Goal: Task Accomplishment & Management: Manage account settings

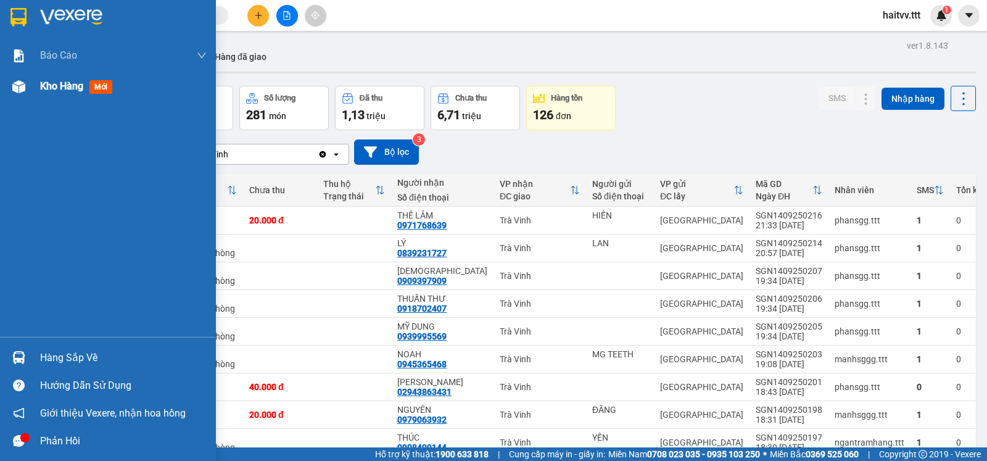
click at [48, 89] on span "Kho hàng" at bounding box center [61, 86] width 43 height 12
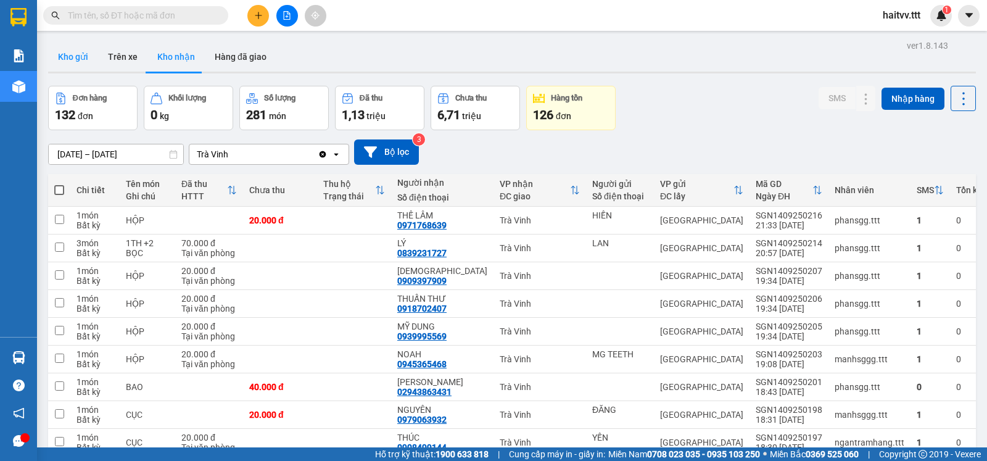
click at [68, 58] on button "Kho gửi" at bounding box center [73, 57] width 50 height 30
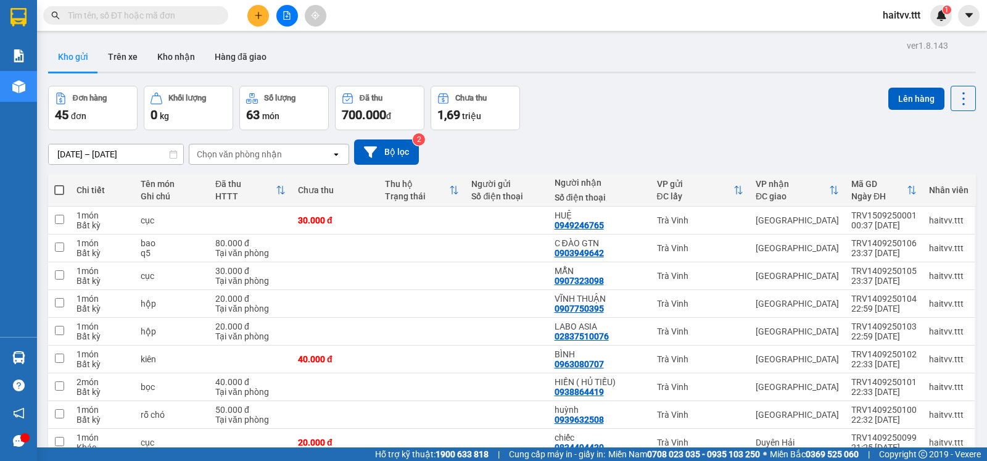
click at [62, 195] on span at bounding box center [59, 190] width 10 height 10
click at [59, 184] on input "checkbox" at bounding box center [59, 184] width 0 height 0
checkbox input "true"
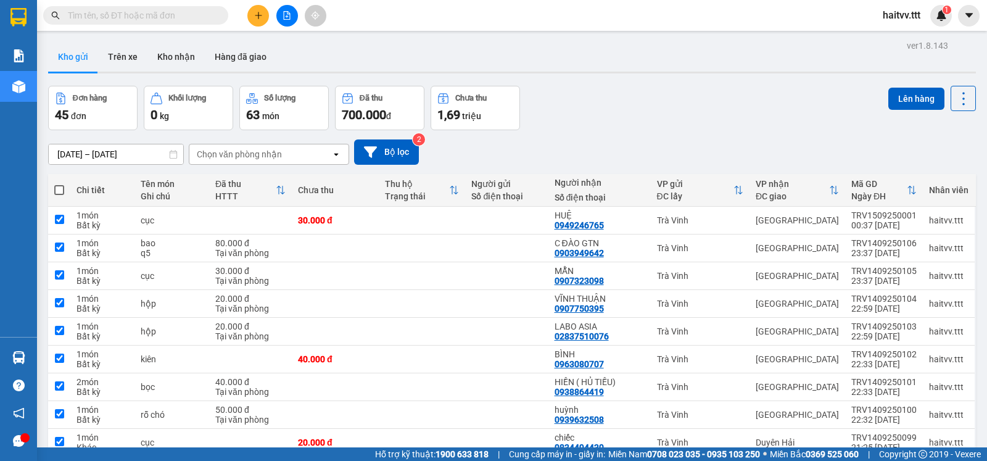
checkbox input "true"
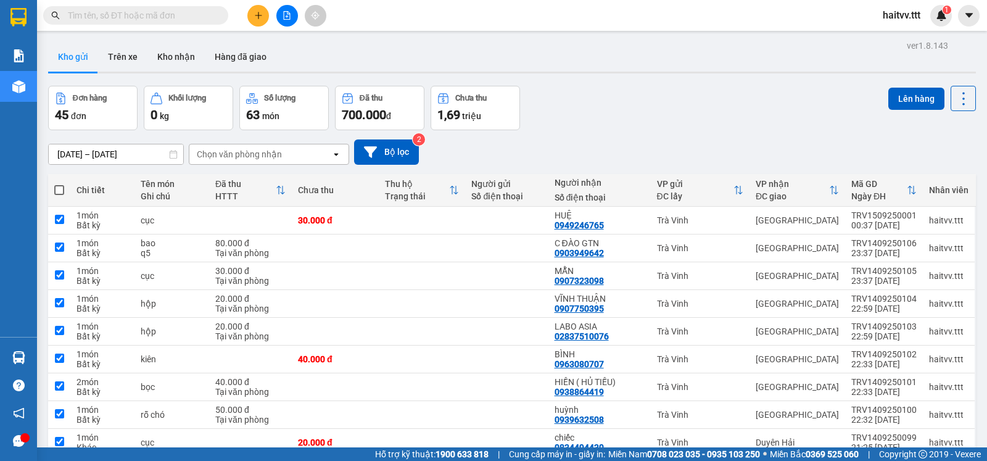
checkbox input "true"
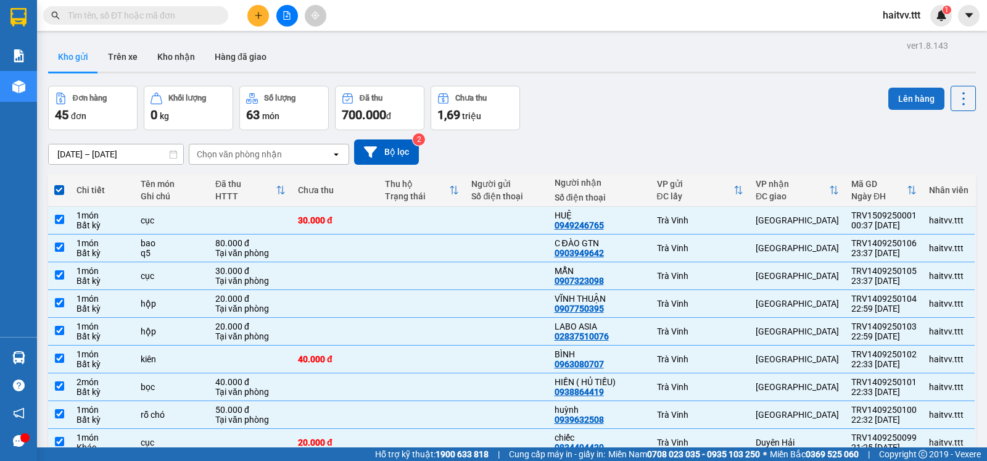
click at [832, 99] on button "Lên hàng" at bounding box center [916, 99] width 56 height 22
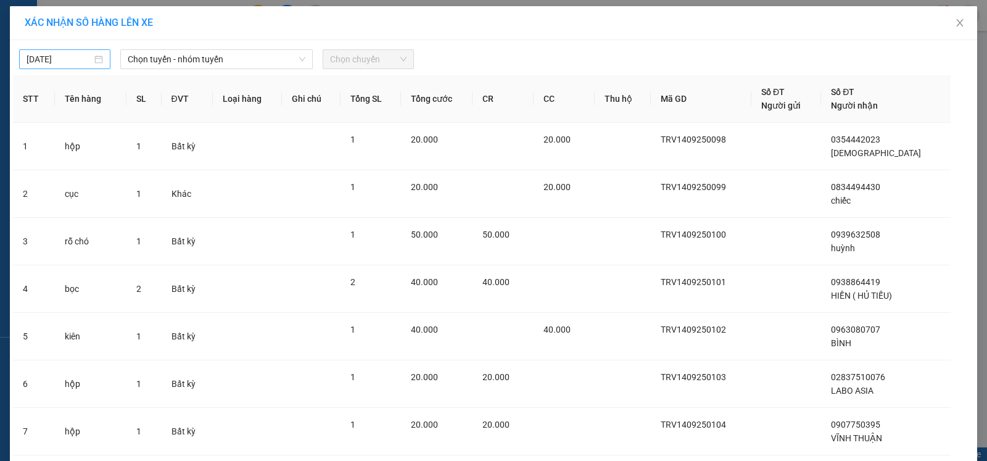
click at [68, 58] on input "[DATE]" at bounding box center [59, 59] width 65 height 14
type input "[DATE]"
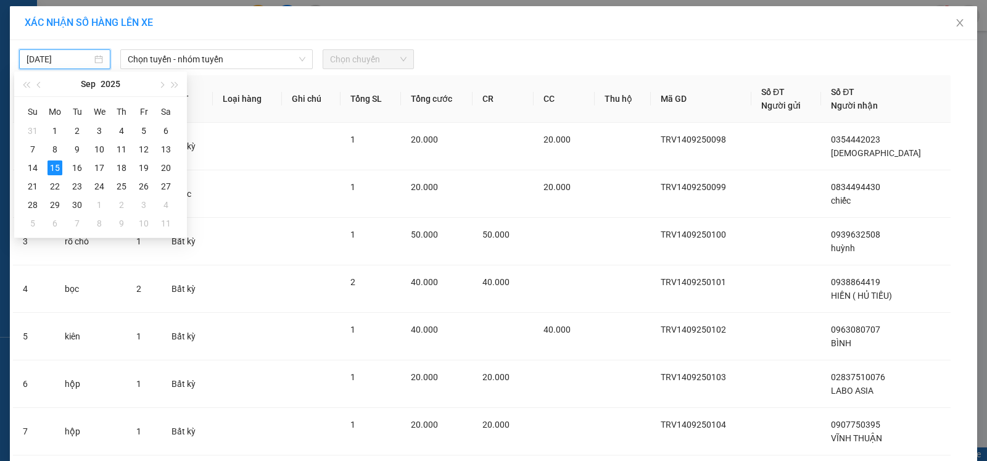
click at [191, 41] on div "[DATE] Chọn tuyến - nhóm tuyến Chọn chuyến STT Tên hàng SL ĐVT Loại hàng Ghi ch…" at bounding box center [493, 356] width 967 height 633
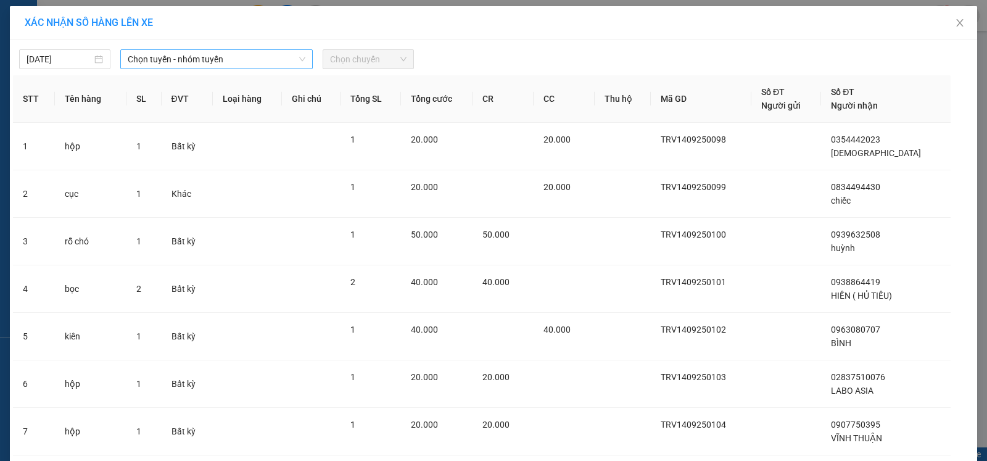
click at [191, 51] on span "Chọn tuyến - nhóm tuyến" at bounding box center [217, 59] width 178 height 19
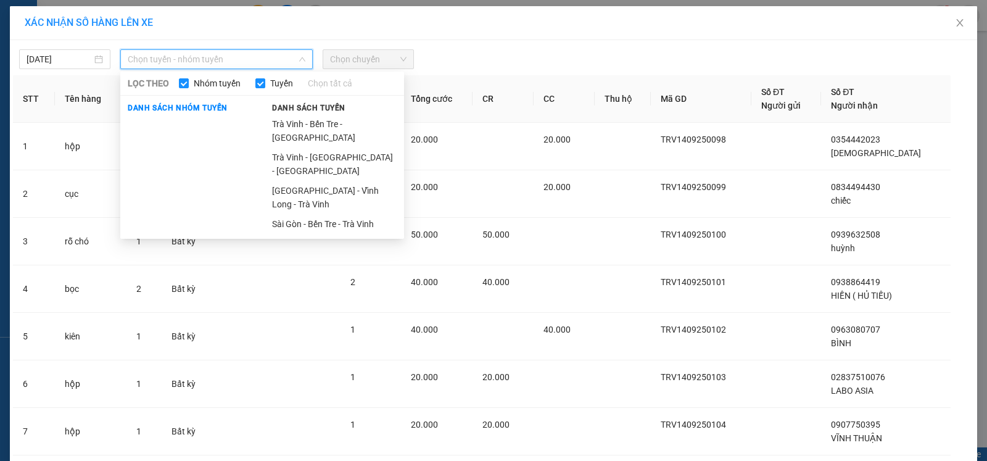
drag, startPoint x: 286, startPoint y: 119, endPoint x: 302, endPoint y: 112, distance: 17.4
click at [287, 119] on li "Trà Vinh - Bến Tre - [GEOGRAPHIC_DATA]" at bounding box center [334, 130] width 139 height 33
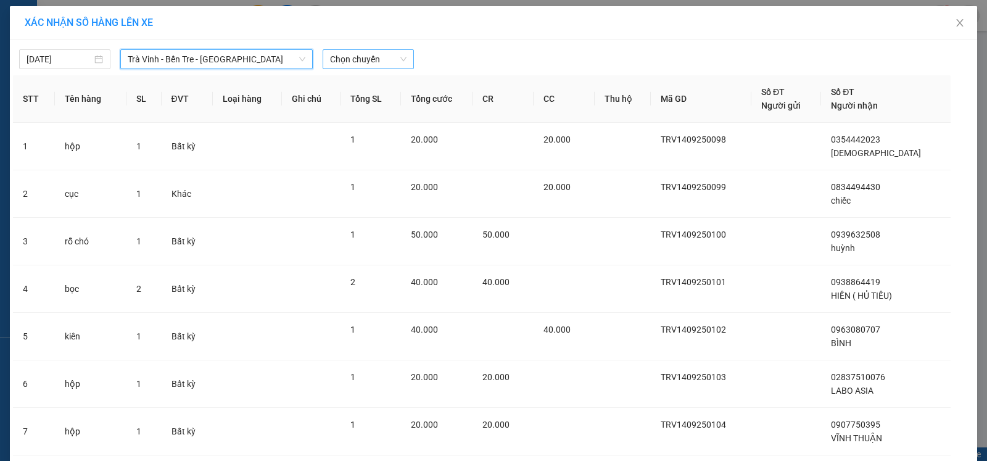
click at [350, 66] on span "Chọn chuyến" at bounding box center [368, 59] width 77 height 19
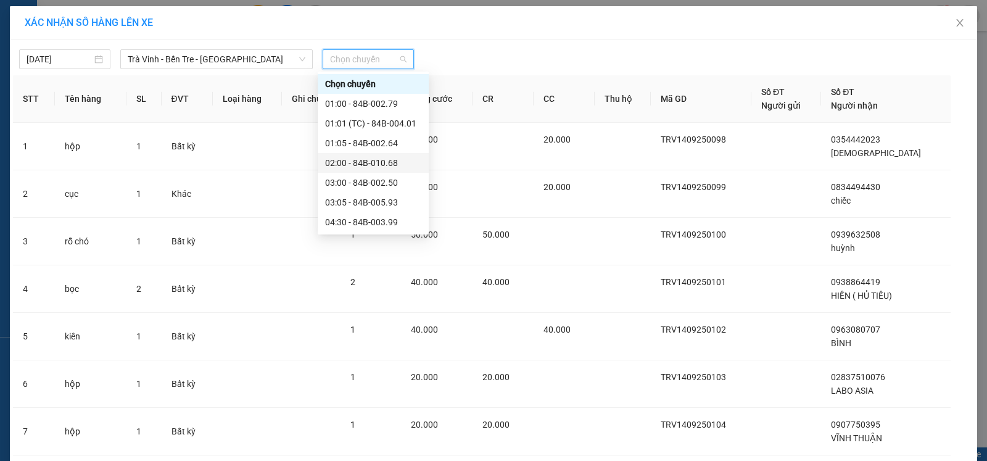
click at [358, 164] on div "02:00 - 84B-010.68" at bounding box center [373, 163] width 96 height 14
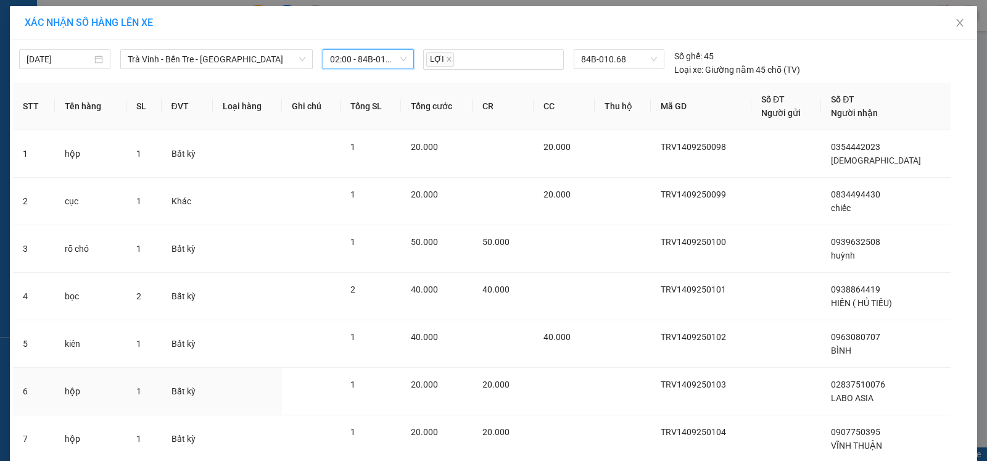
scroll to position [234, 0]
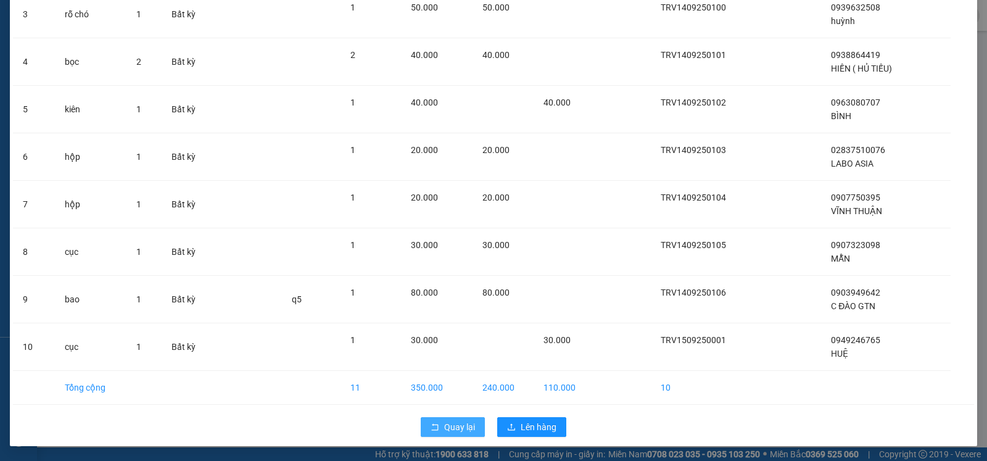
click at [456, 424] on span "Quay lại" at bounding box center [459, 427] width 31 height 14
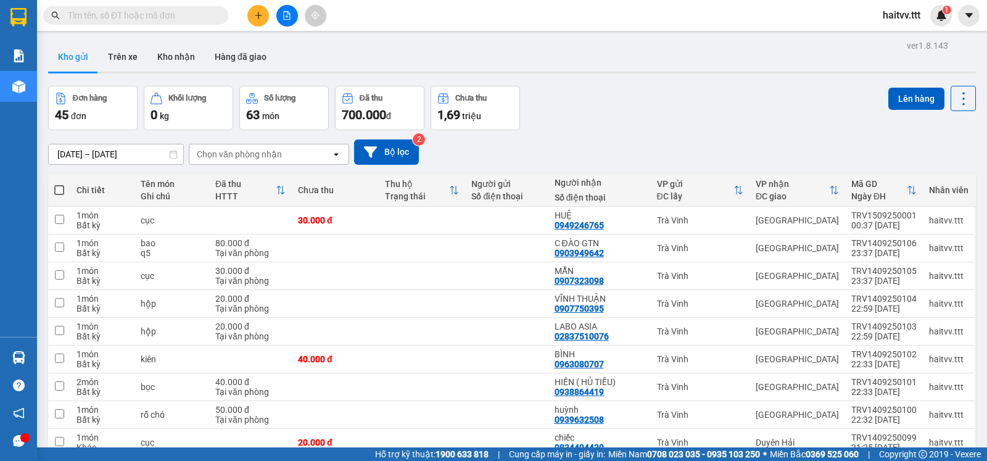
click at [213, 157] on div "Chọn văn phòng nhận" at bounding box center [239, 154] width 85 height 12
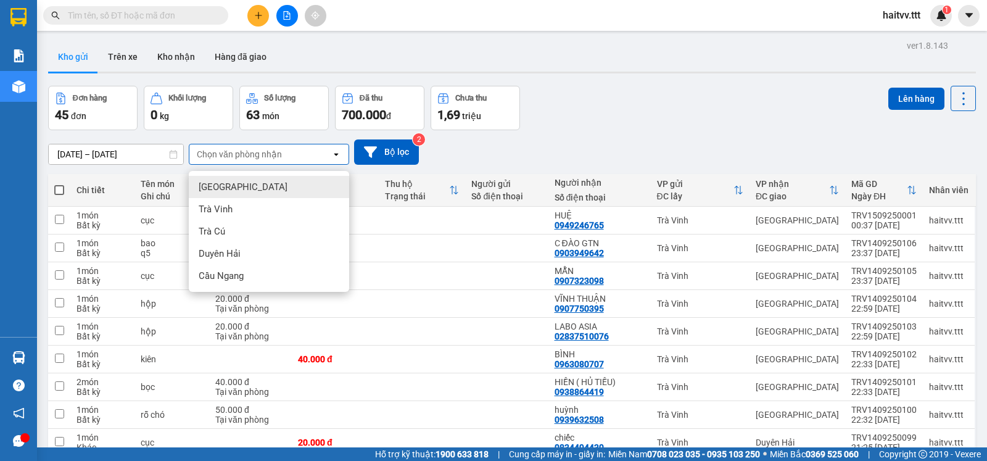
click at [231, 186] on div "[GEOGRAPHIC_DATA]" at bounding box center [269, 187] width 160 height 22
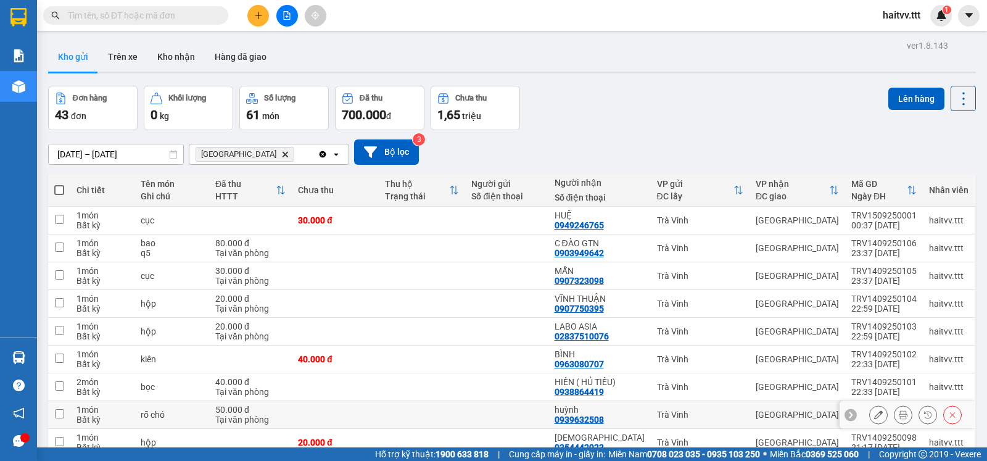
scroll to position [106, 0]
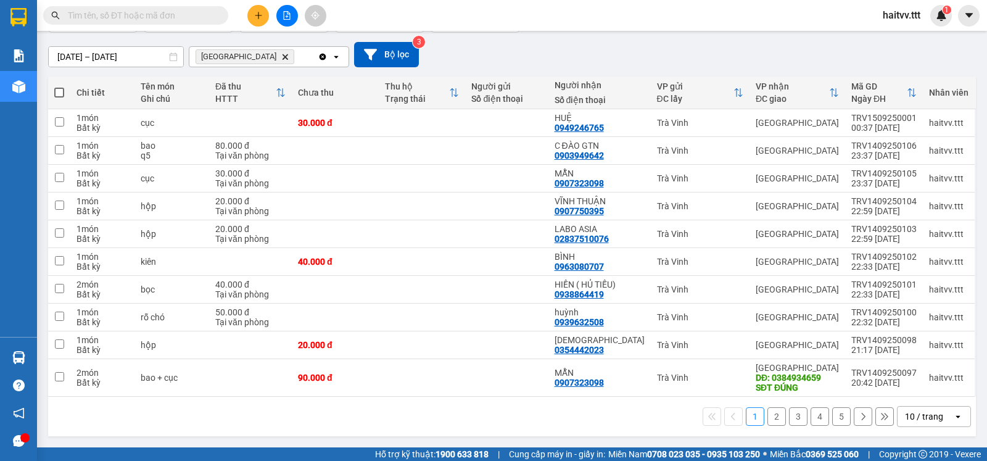
click at [832, 413] on div "10 / trang" at bounding box center [924, 416] width 38 height 12
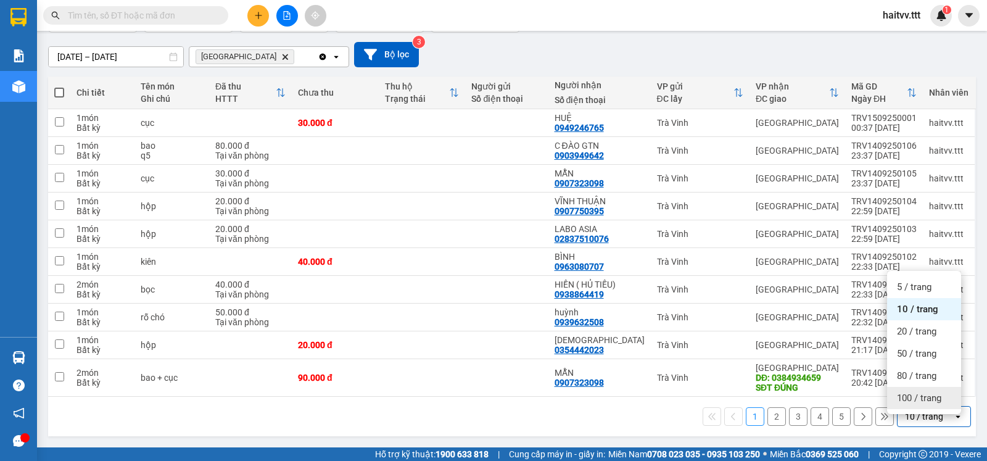
click at [832, 396] on div "100 / trang" at bounding box center [924, 398] width 74 height 22
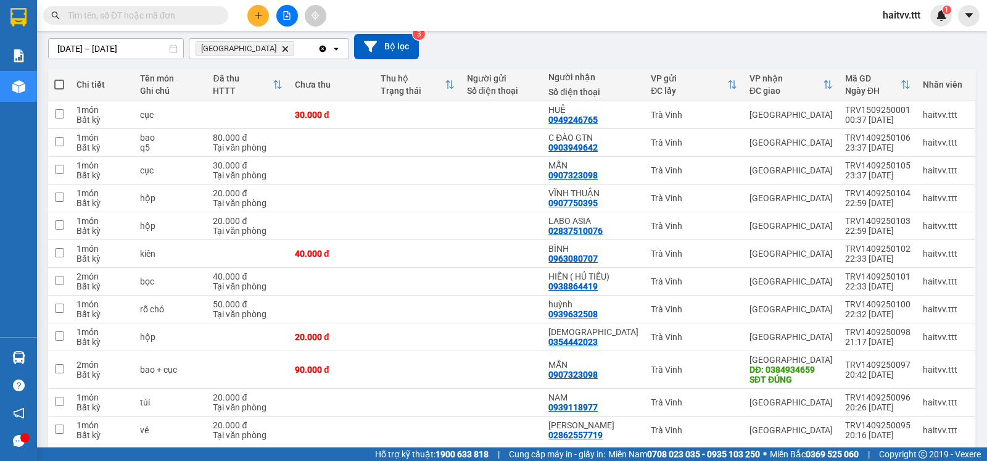
click at [59, 89] on span at bounding box center [59, 85] width 10 height 10
click at [59, 78] on input "checkbox" at bounding box center [59, 78] width 0 height 0
checkbox input "true"
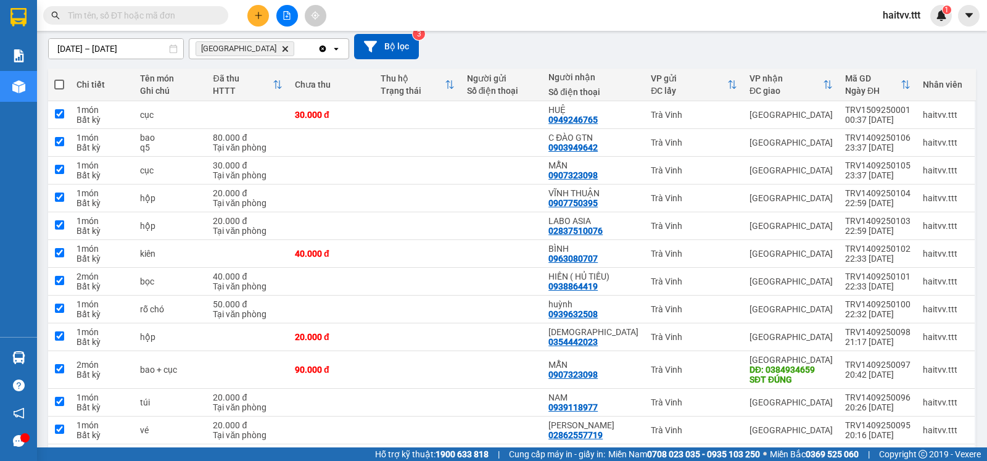
checkbox input "true"
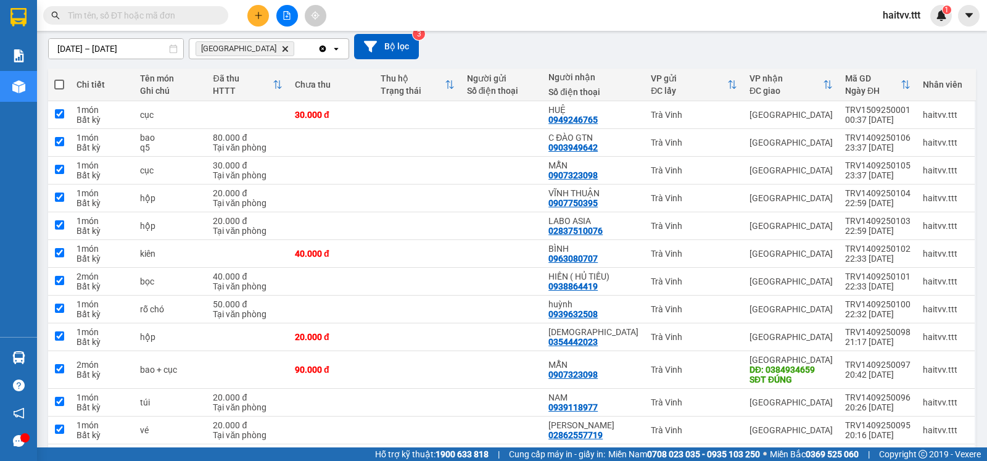
checkbox input "true"
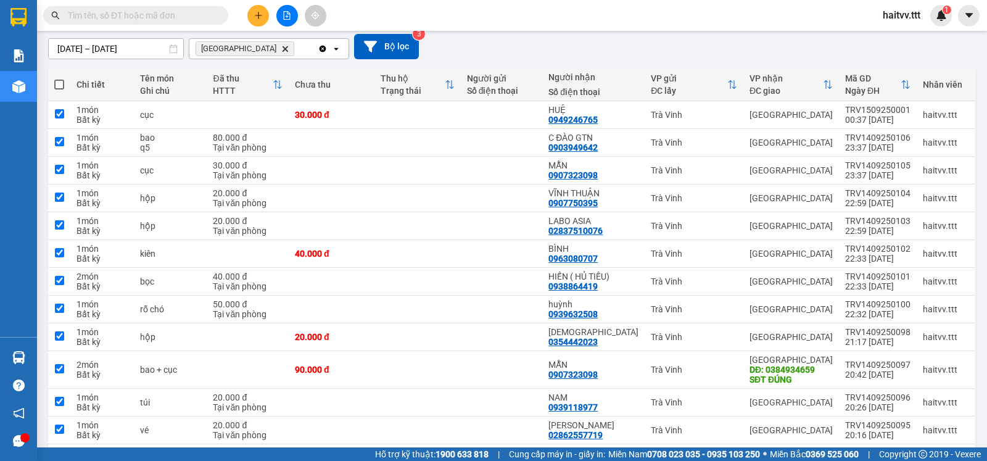
checkbox input "true"
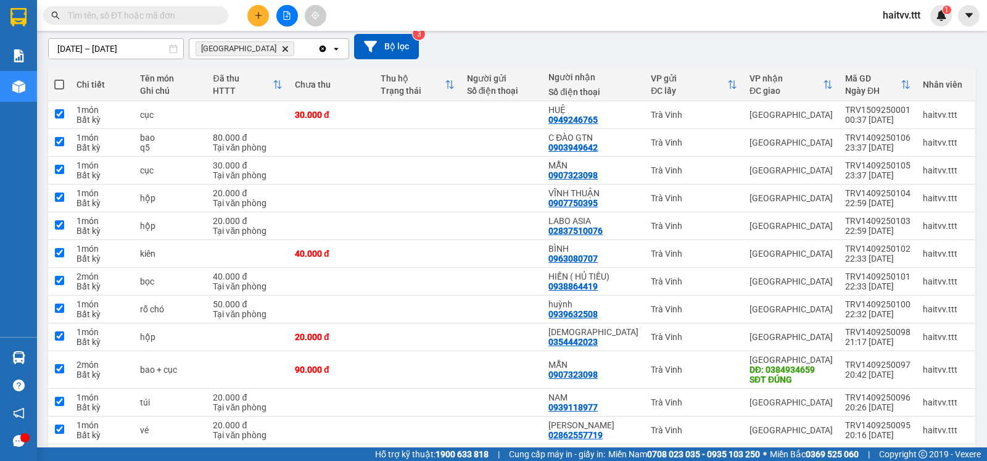
checkbox input "true"
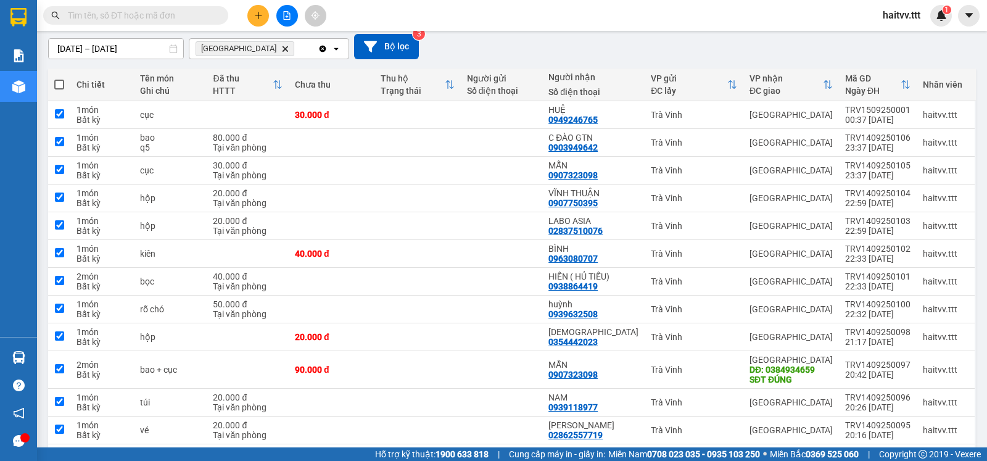
checkbox input "true"
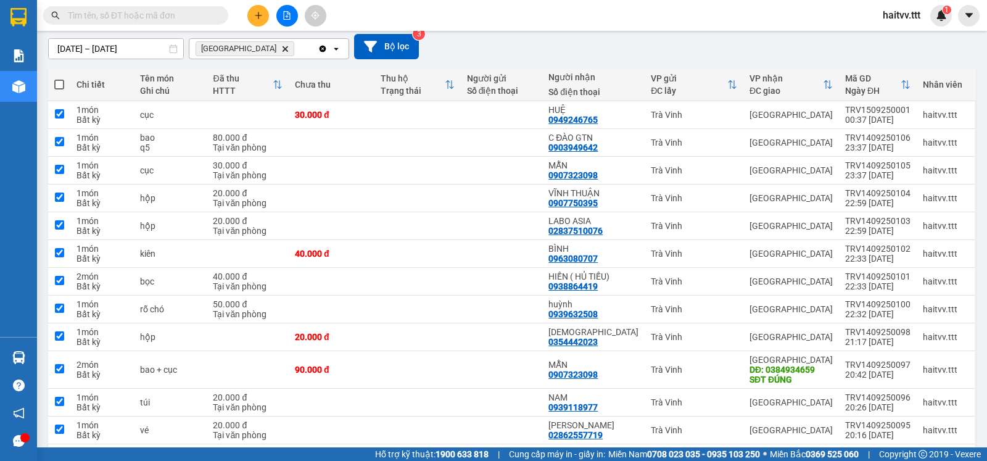
checkbox input "true"
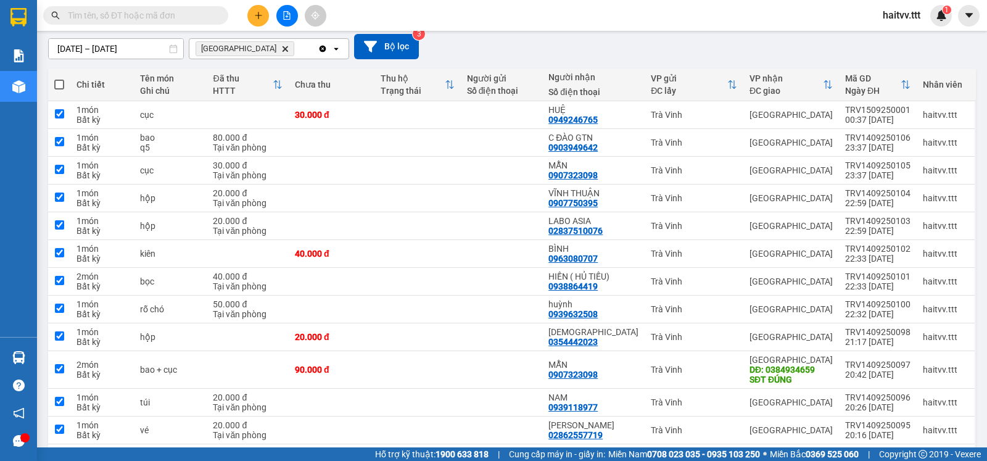
checkbox input "true"
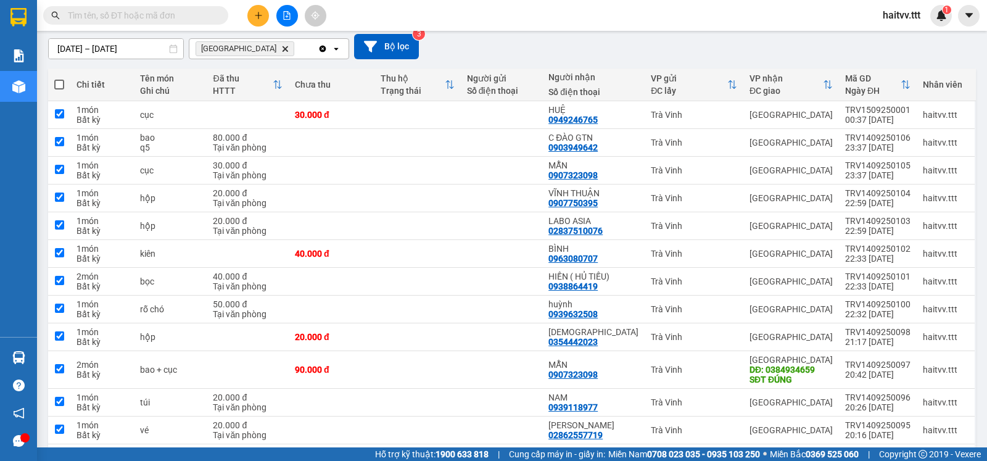
checkbox input "true"
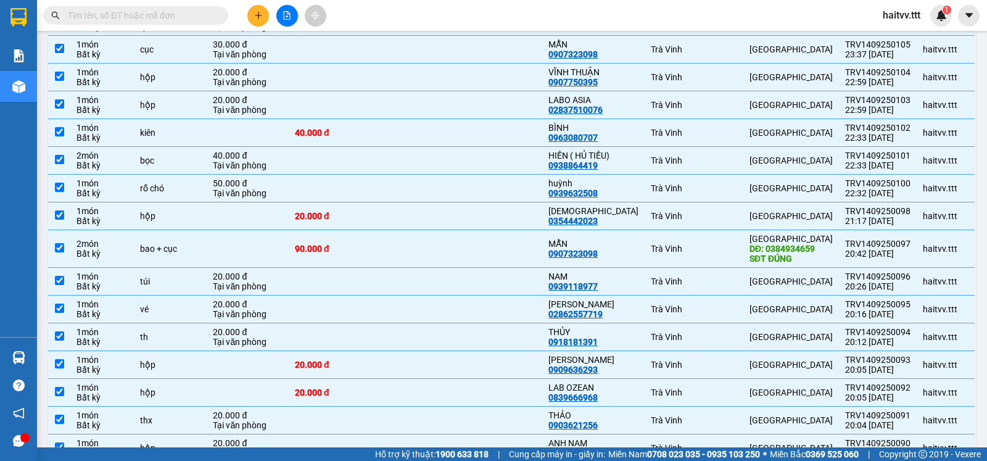
scroll to position [0, 0]
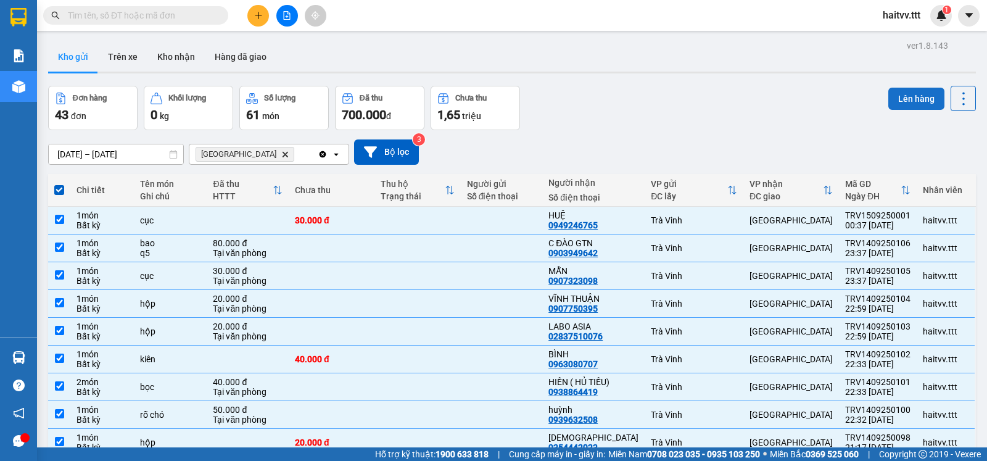
click at [832, 88] on button "Lên hàng" at bounding box center [916, 99] width 56 height 22
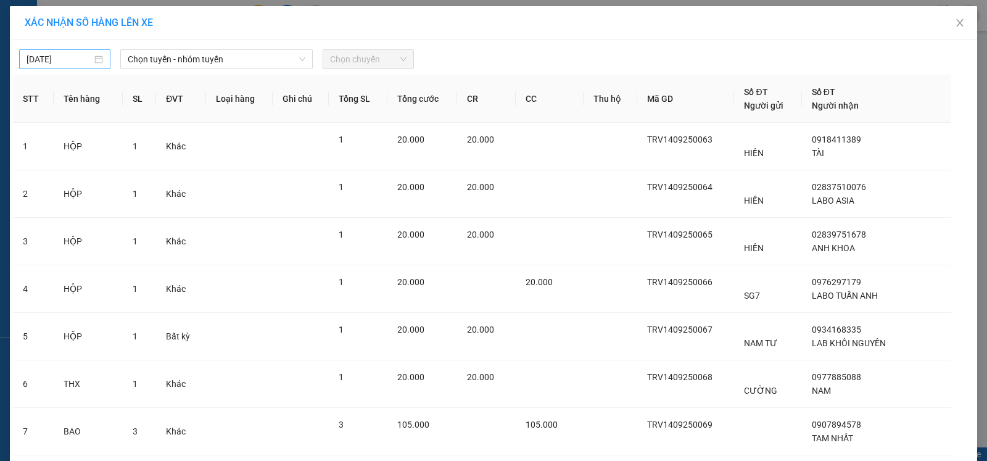
click at [40, 52] on body "Kết quả tìm kiếm ( 0 ) Bộ lọc No Data haitvv.ttt 1 Báo cáo Mẫu 1: Báo cáo dòng …" at bounding box center [493, 230] width 987 height 461
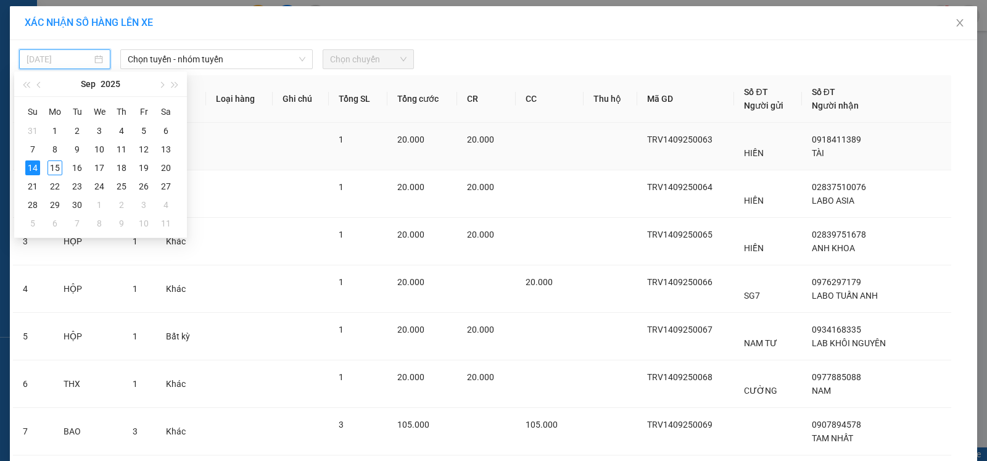
click at [51, 166] on div "15" at bounding box center [55, 167] width 15 height 15
type input "[DATE]"
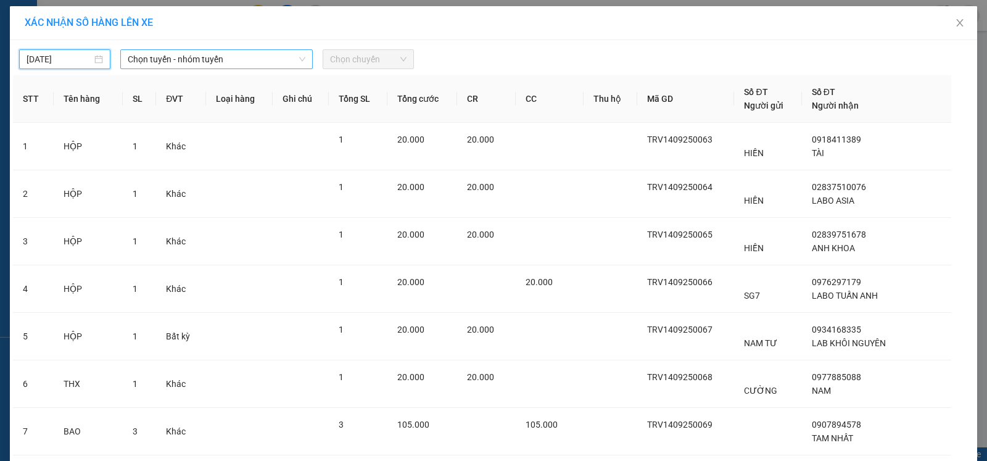
click at [190, 62] on span "Chọn tuyến - nhóm tuyến" at bounding box center [217, 59] width 178 height 19
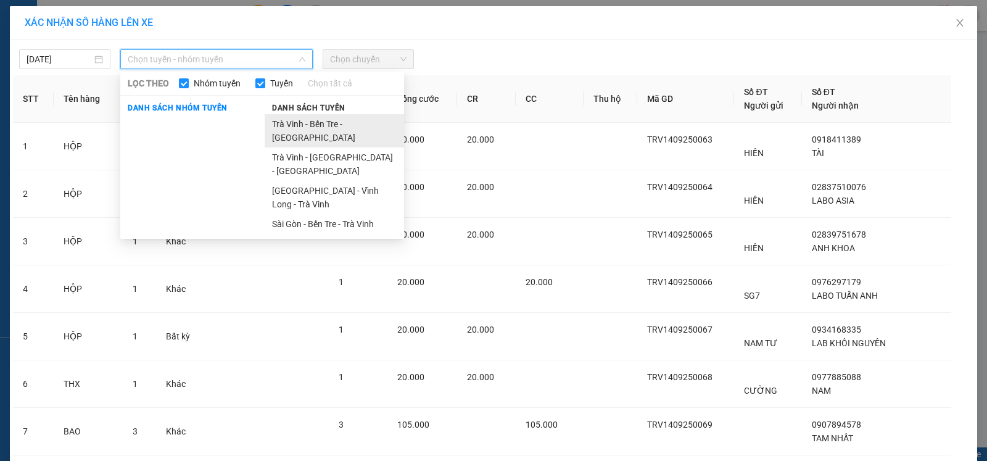
click at [302, 129] on li "Trà Vinh - Bến Tre - [GEOGRAPHIC_DATA]" at bounding box center [334, 130] width 139 height 33
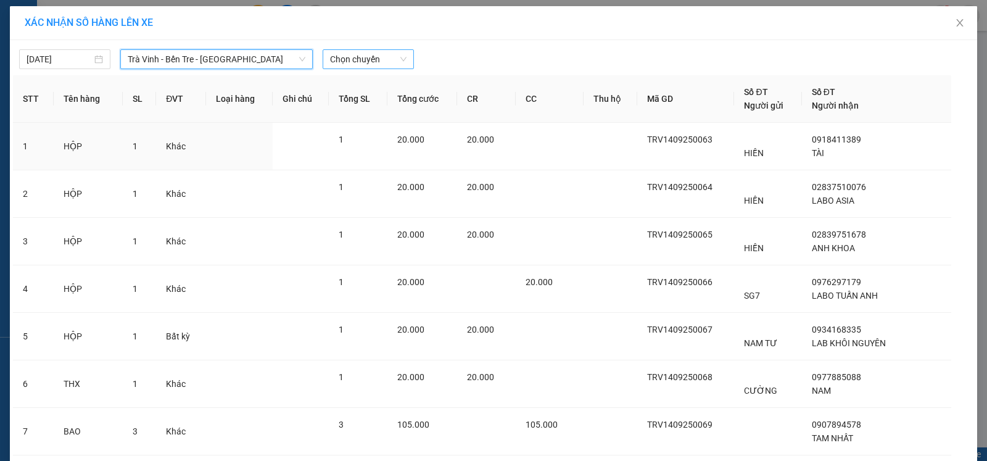
click at [360, 62] on span "Chọn chuyến" at bounding box center [368, 59] width 77 height 19
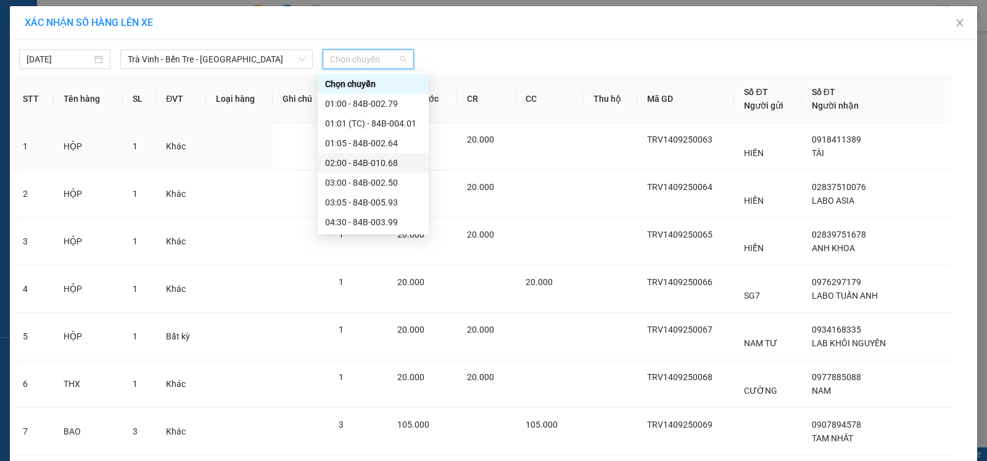
click at [357, 161] on div "02:00 - 84B-010.68" at bounding box center [373, 163] width 96 height 14
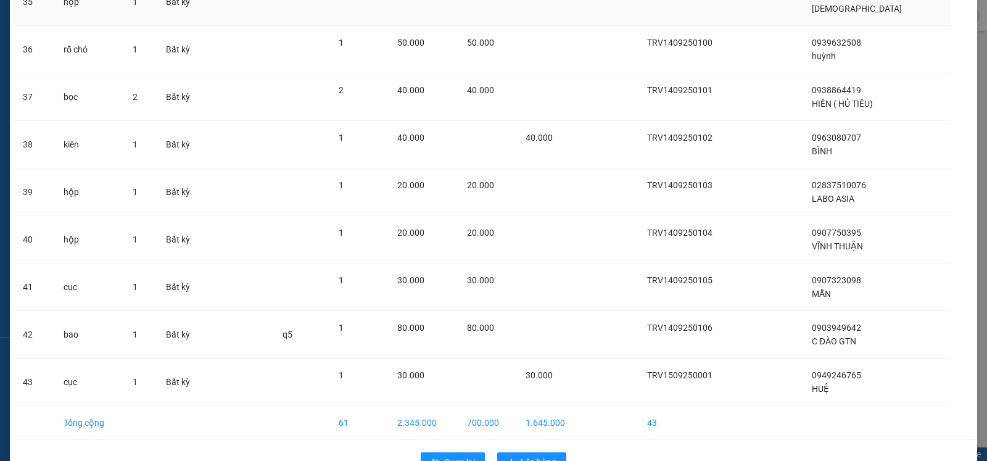
scroll to position [1802, 0]
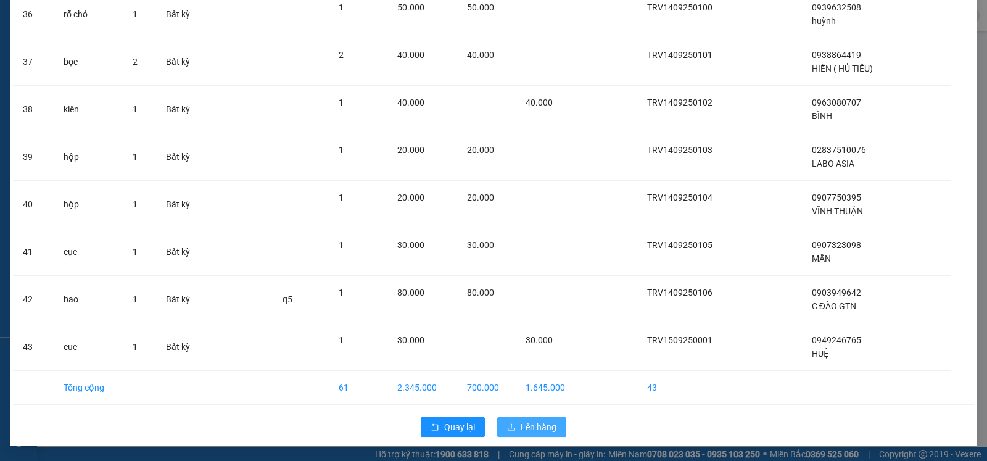
click at [521, 426] on span "Lên hàng" at bounding box center [539, 427] width 36 height 14
